Goal: Information Seeking & Learning: Learn about a topic

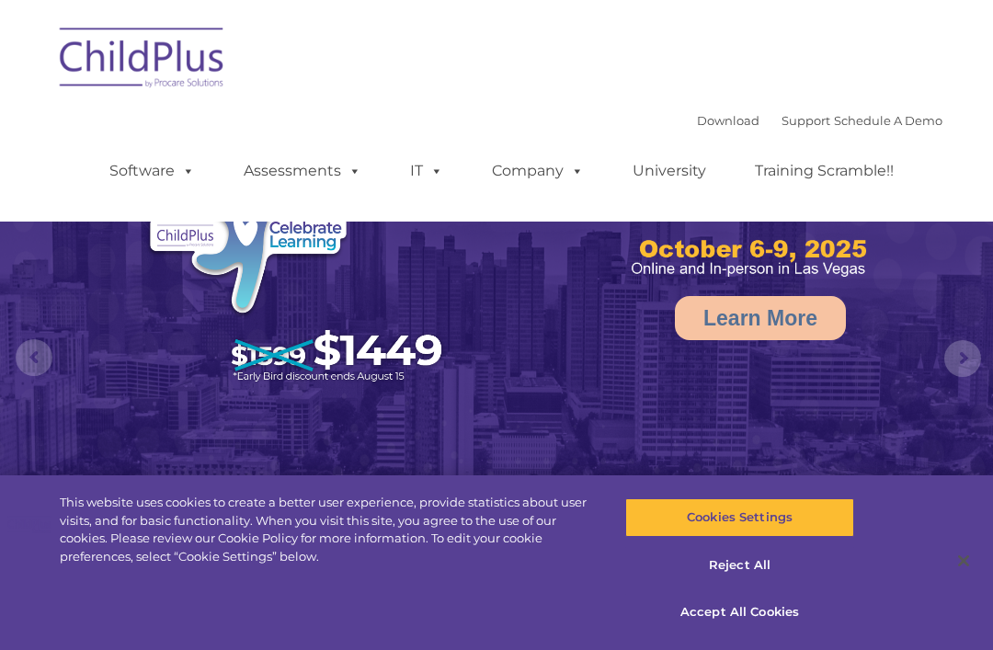
select select "MEDIUM"
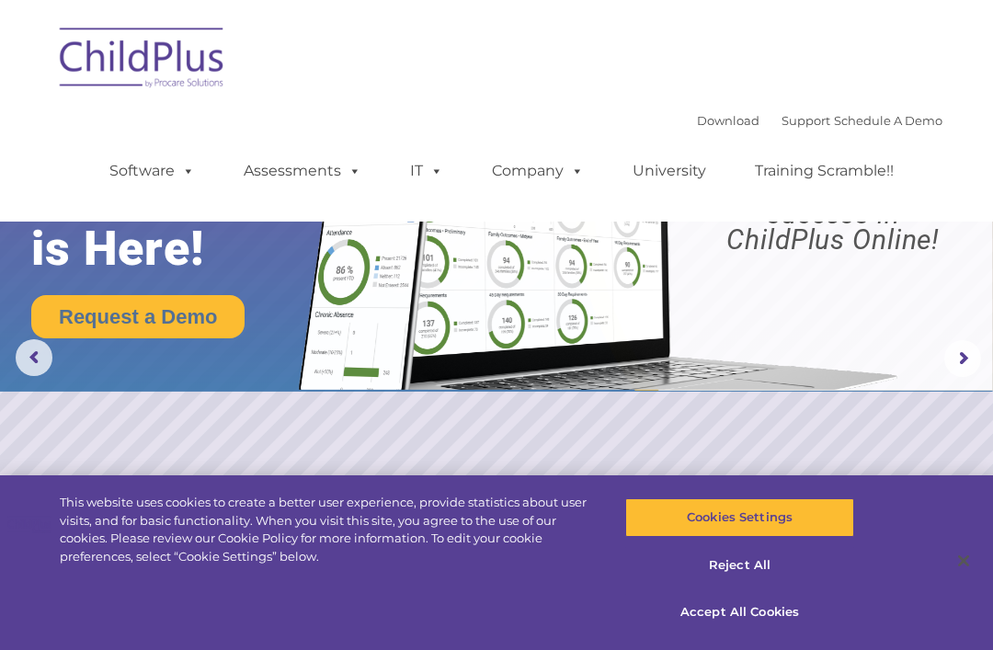
click at [777, 615] on button "Accept All Cookies" at bounding box center [739, 612] width 228 height 39
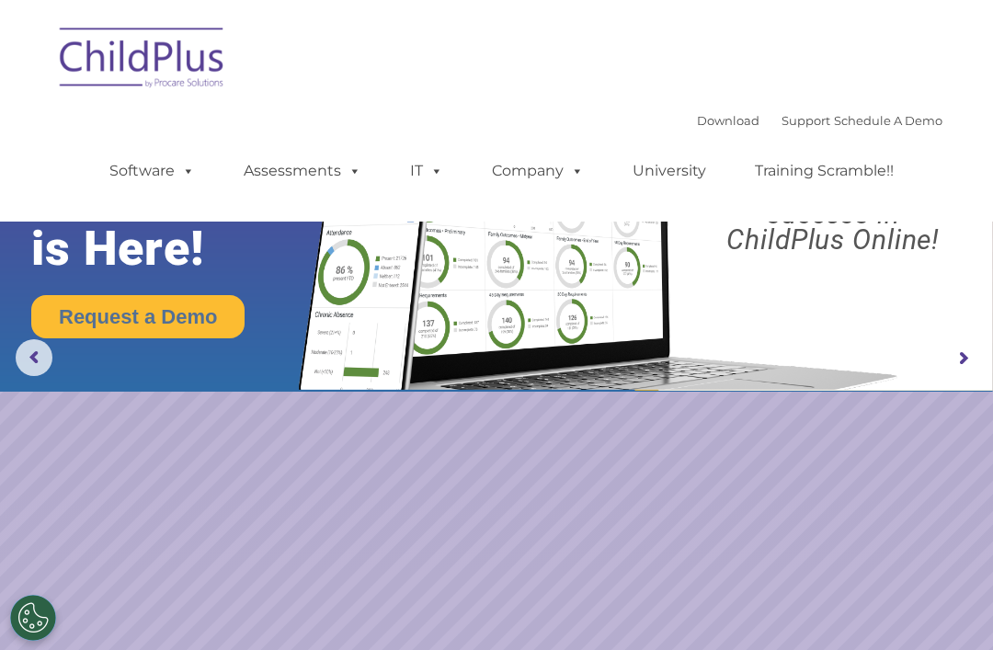
click at [192, 66] on img at bounding box center [143, 61] width 184 height 92
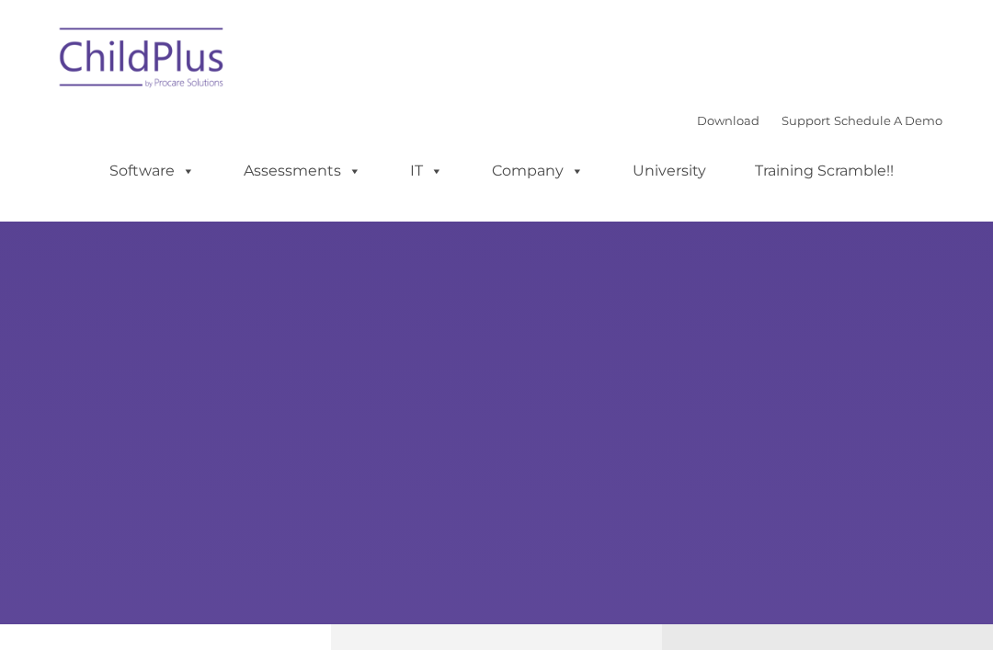
type input ""
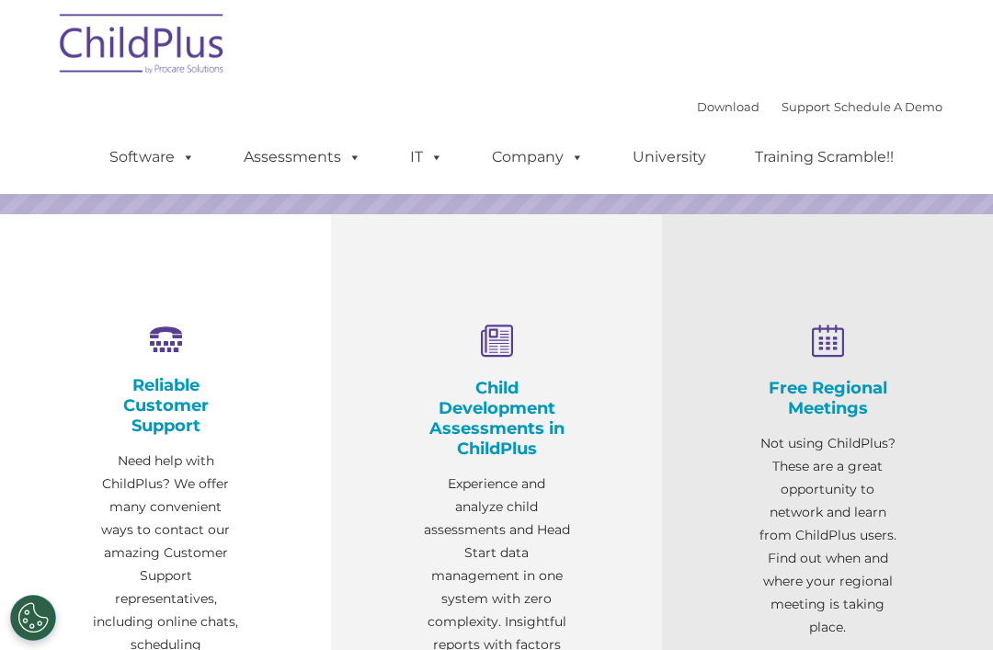
select select "MEDIUM"
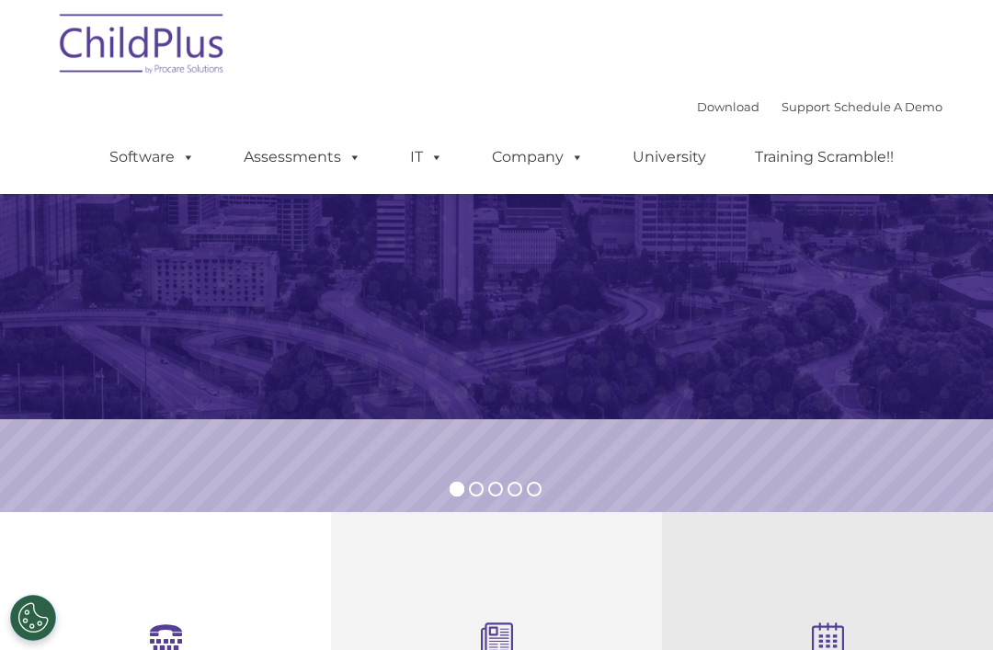
scroll to position [206, 0]
click at [167, 166] on link "Software" at bounding box center [152, 157] width 122 height 37
click at [347, 436] on rs-slide "Learn More" at bounding box center [496, 152] width 993 height 717
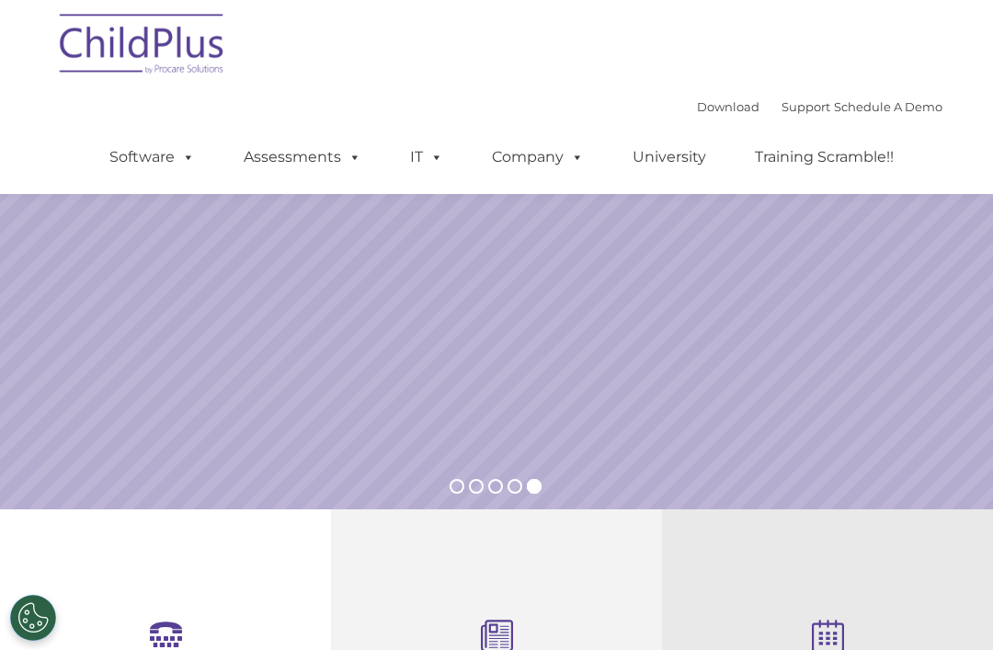
scroll to position [0, 0]
